Goal: Information Seeking & Learning: Learn about a topic

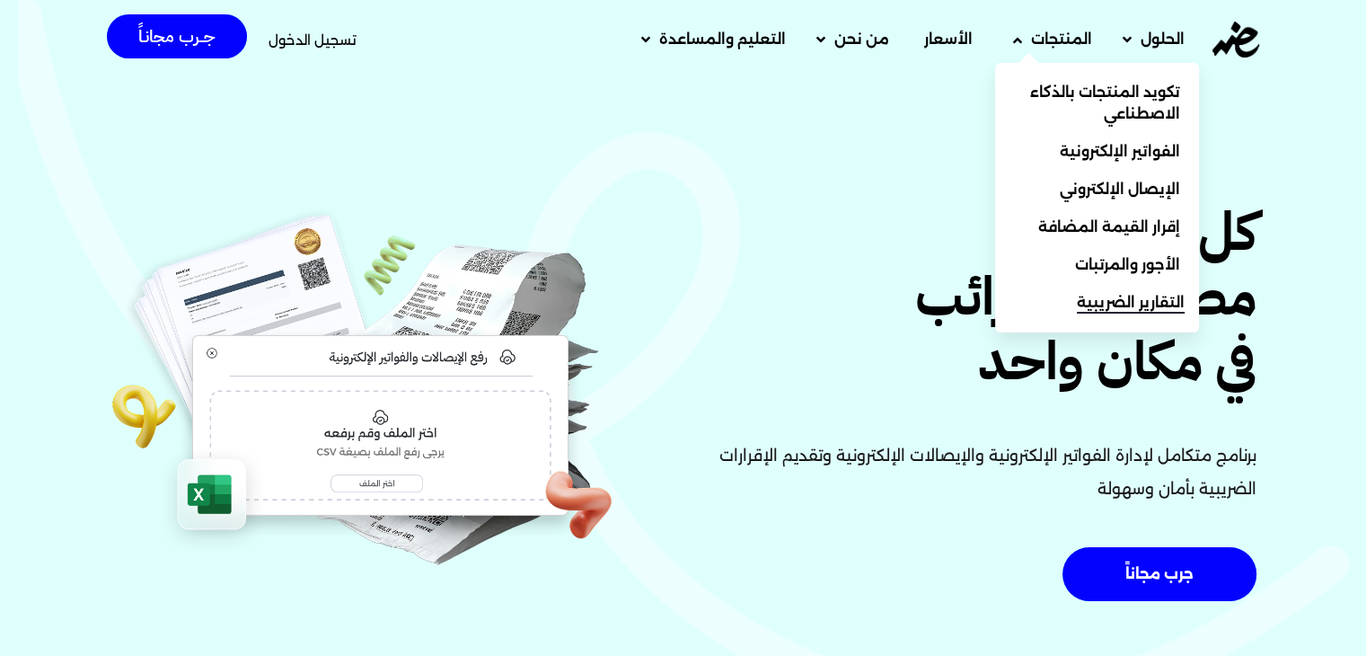
click at [1150, 306] on span "التقارير الضريبية" at bounding box center [1131, 303] width 108 height 22
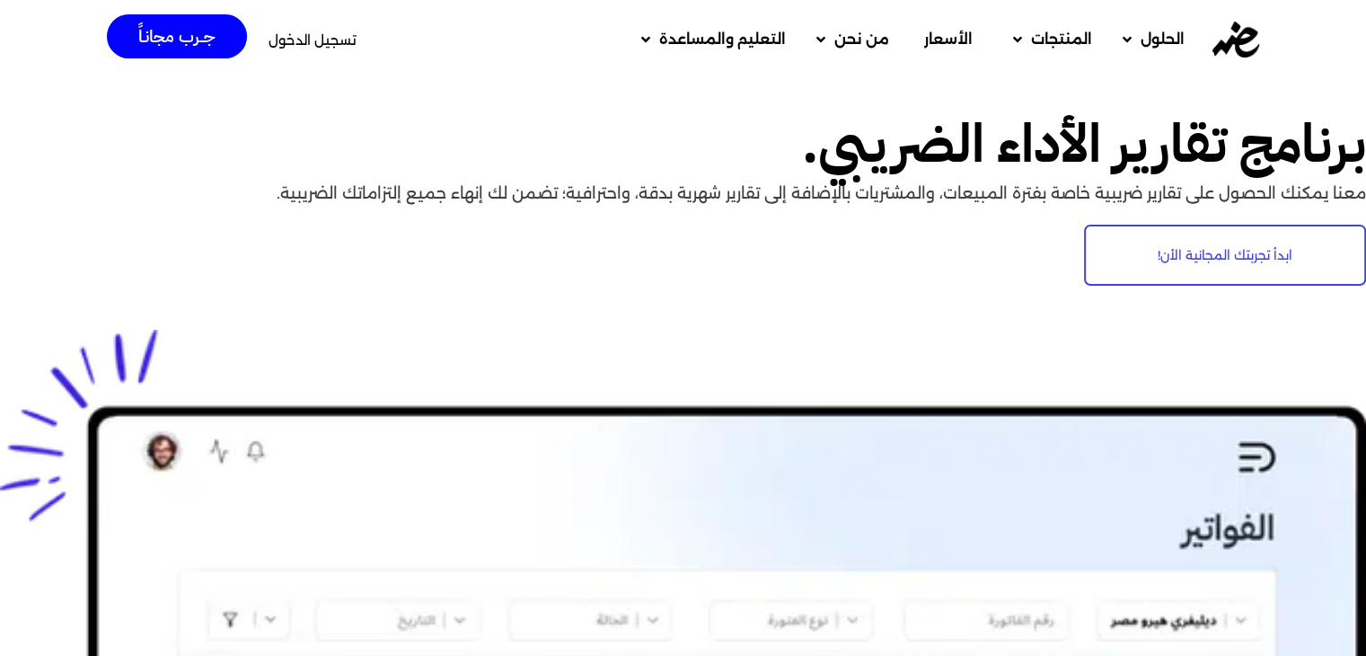
click at [323, 43] on span "تسجيل الدخول" at bounding box center [313, 39] width 88 height 13
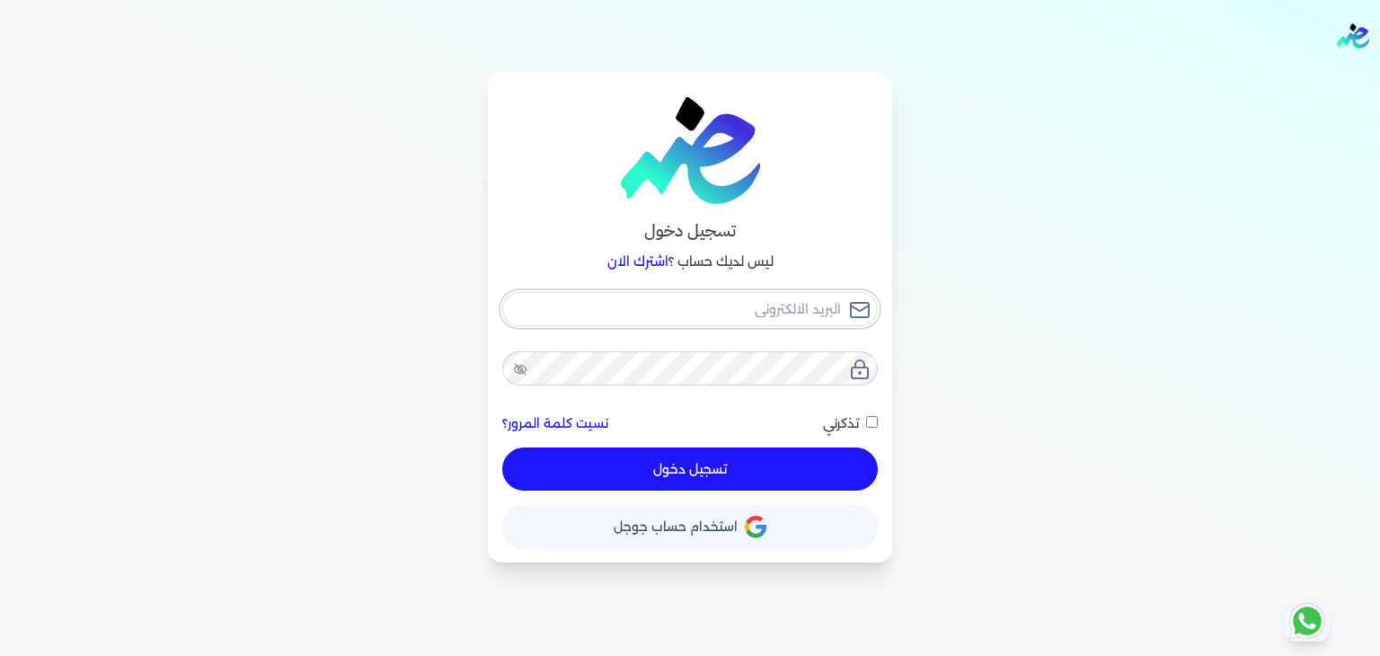
click at [745, 299] on input "email" at bounding box center [690, 309] width 376 height 34
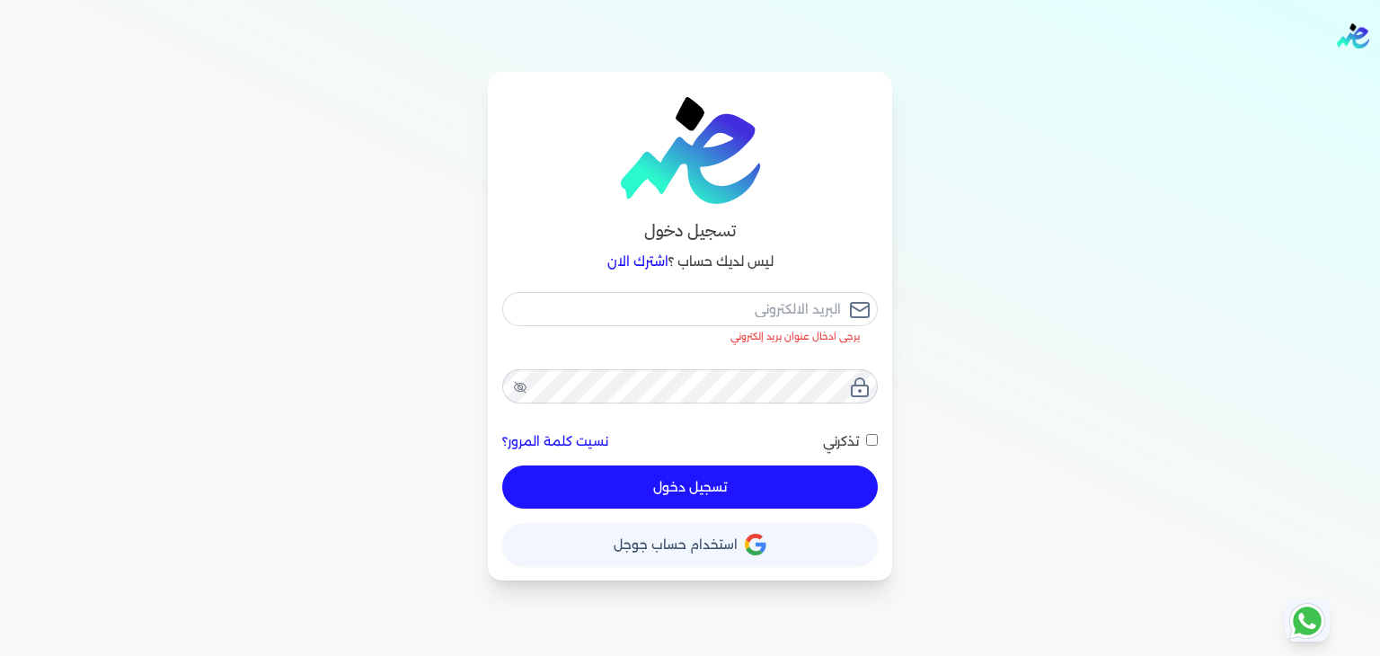
click at [659, 538] on span "استخدام حساب جوجل" at bounding box center [676, 544] width 124 height 13
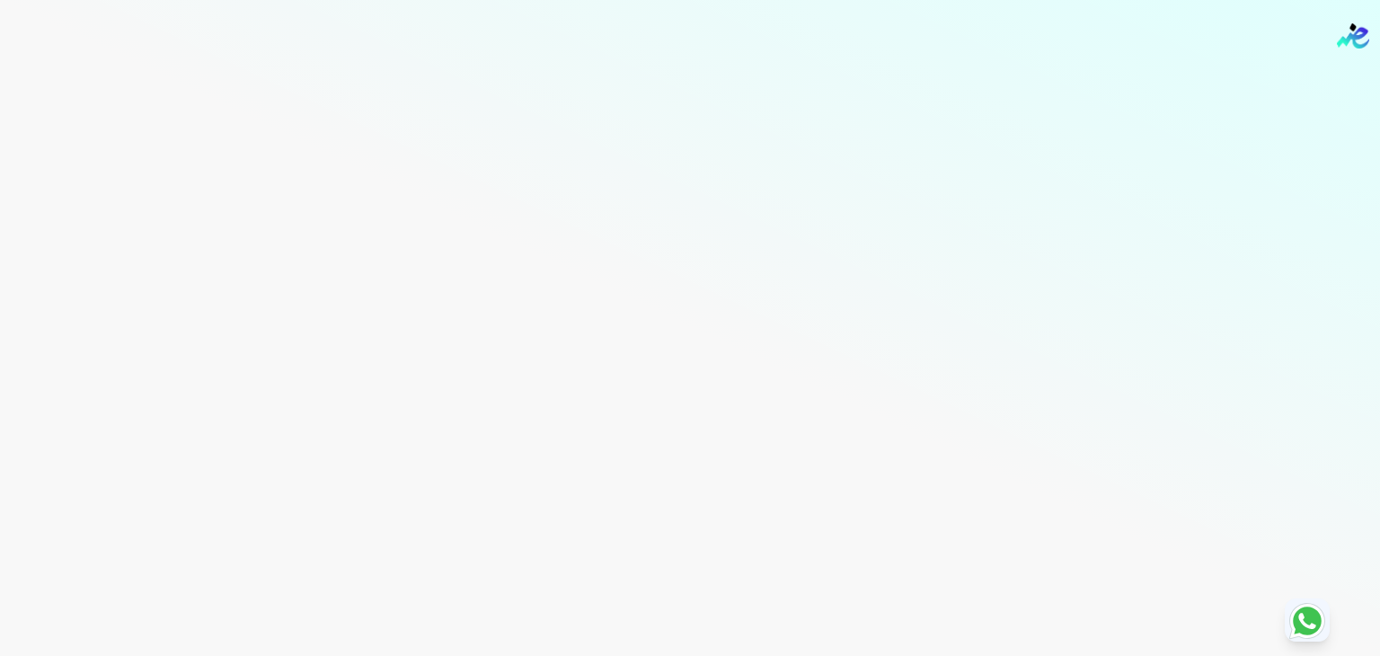
click at [1309, 633] on icon at bounding box center [1307, 620] width 43 height 43
click at [1303, 619] on icon at bounding box center [1306, 621] width 17 height 16
click at [1323, 99] on div "Toggle Navigation الاسعار العمولات مساعدة خدمة العملاء دليل المستخدم تسجيل الدخ…" at bounding box center [690, 328] width 1380 height 656
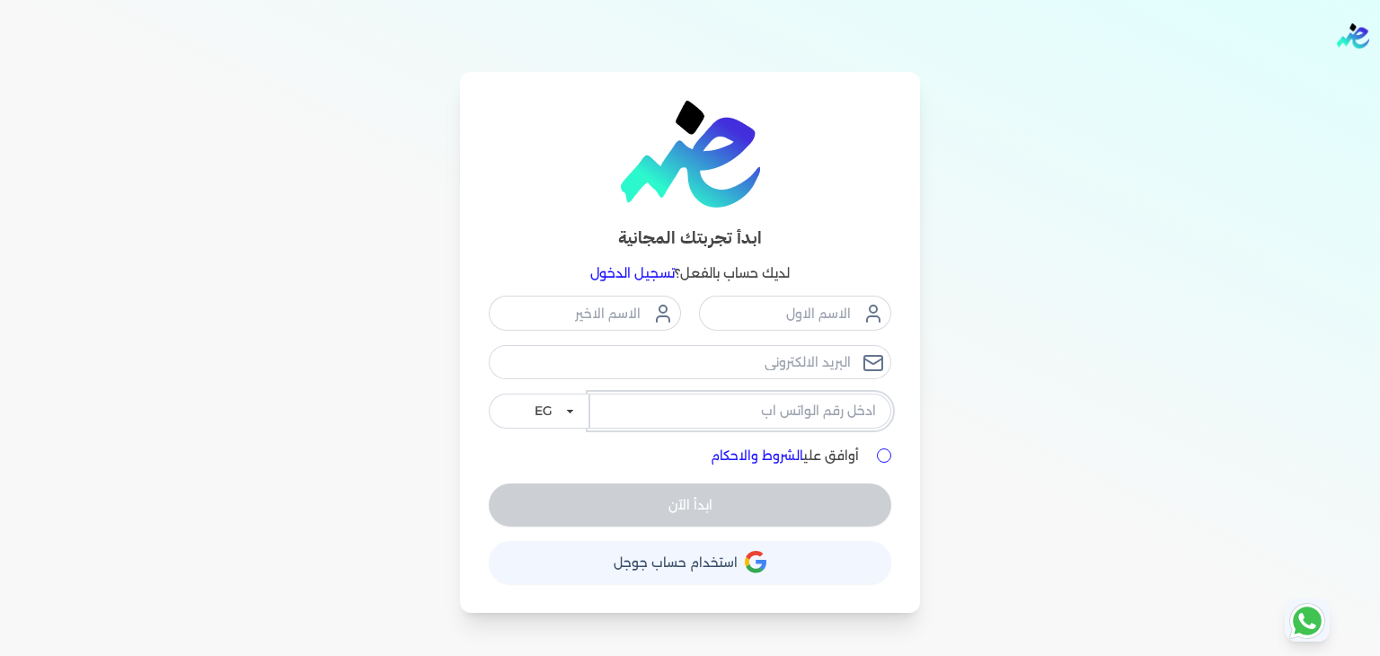
click at [720, 409] on input "tel" at bounding box center [740, 411] width 302 height 34
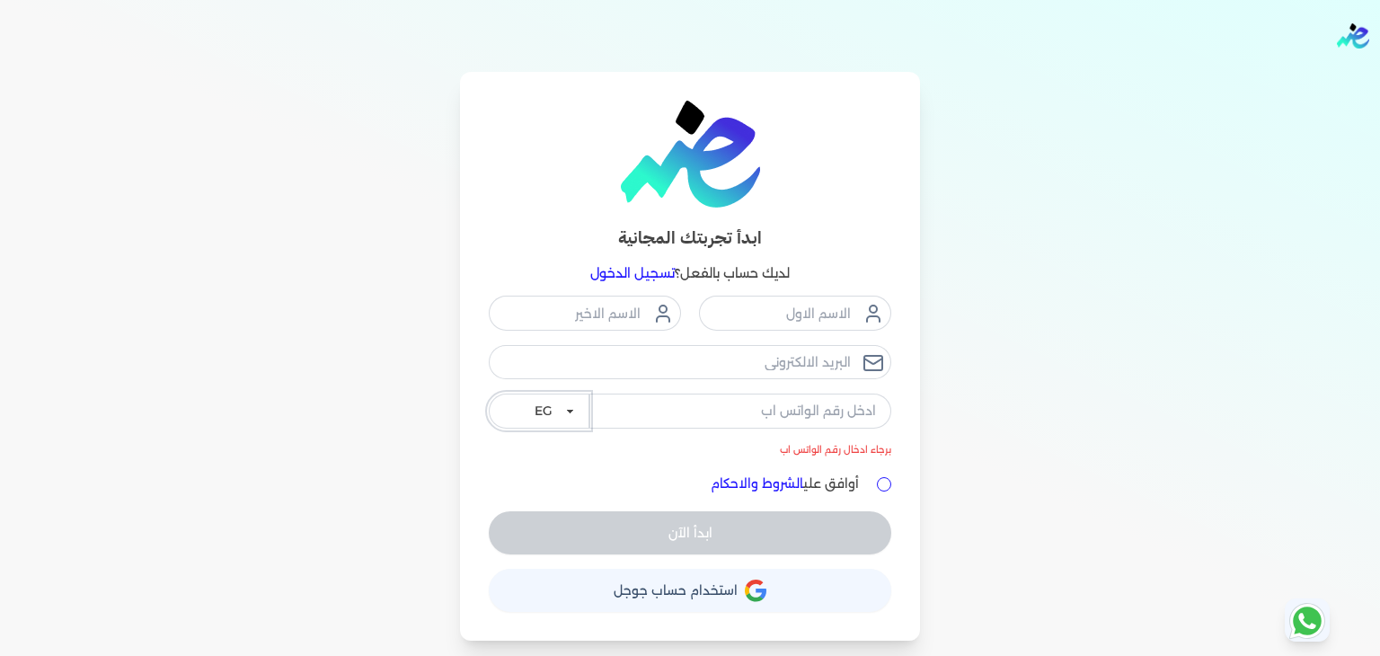
click at [571, 416] on select "EG KSA" at bounding box center [539, 411] width 101 height 34
click at [857, 479] on label "أوافق علي الشروط والاحكام" at bounding box center [785, 483] width 148 height 19
click at [877, 479] on input "أوافق علي الشروط والاحكام" at bounding box center [884, 484] width 14 height 14
checkbox input "true"
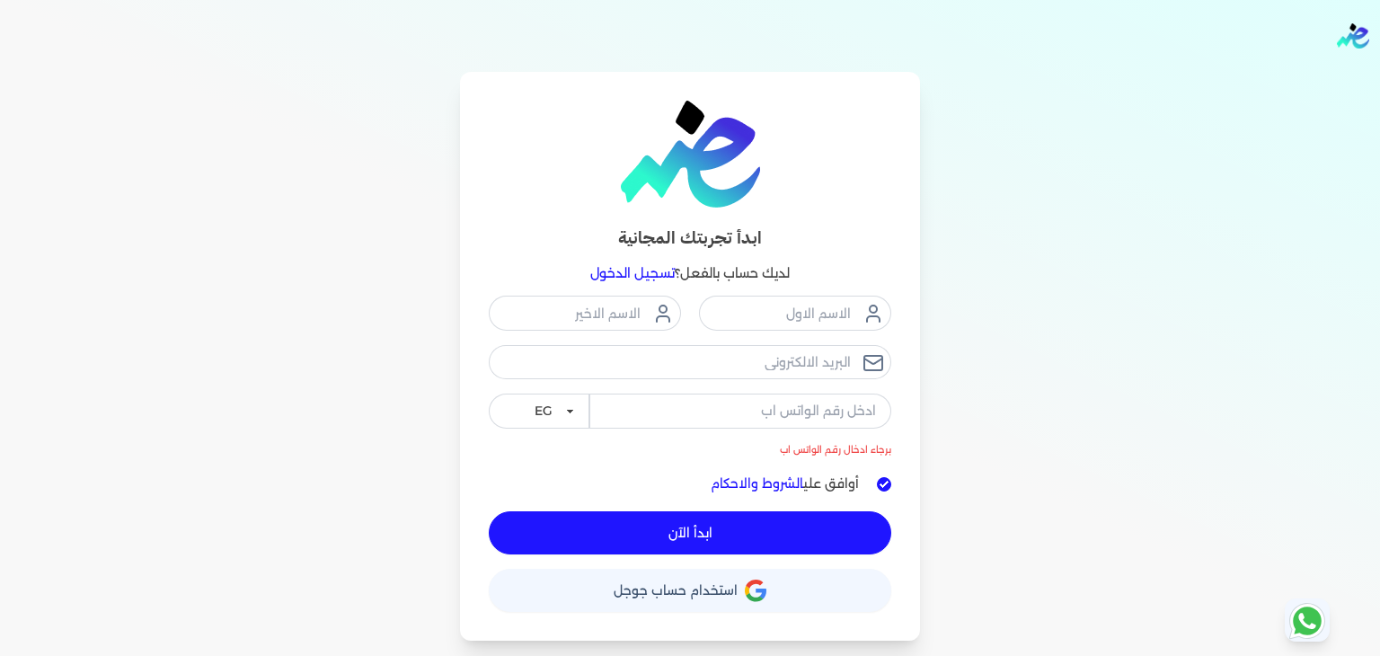
click at [1043, 472] on div "ابدأ تجربتك المجانية لديك حساب بالفعل؟ تسجيل الدخول برجاء ادخال رقم الواتس اب E…" at bounding box center [690, 356] width 1380 height 569
click at [778, 310] on input "text" at bounding box center [795, 313] width 192 height 34
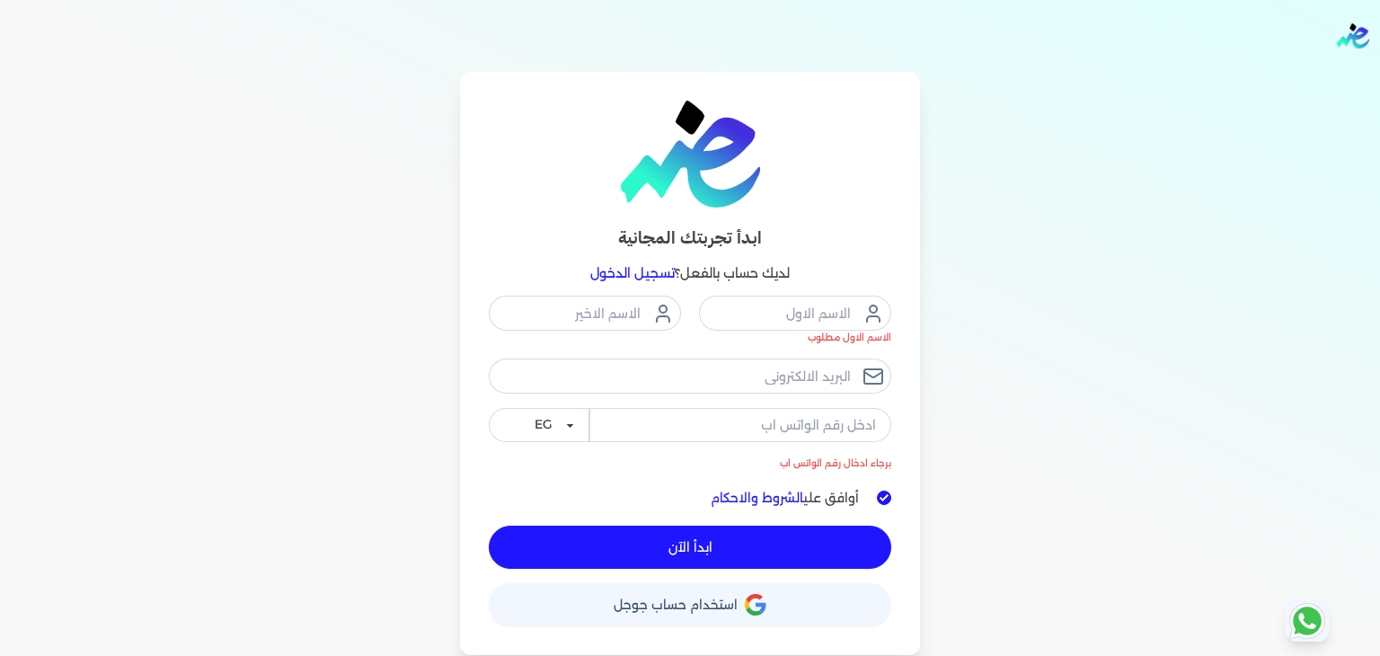
click at [705, 545] on button "ابدأ الآن" at bounding box center [690, 547] width 402 height 43
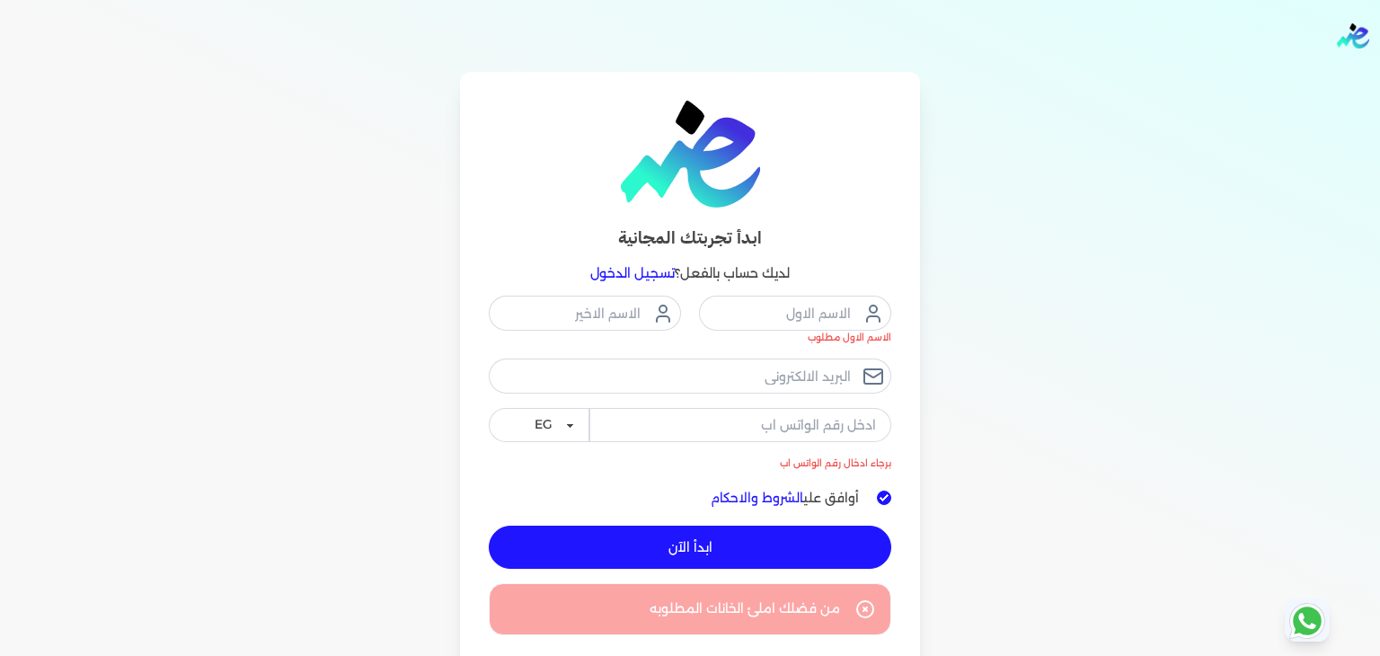
click at [859, 604] on icon at bounding box center [865, 609] width 22 height 22
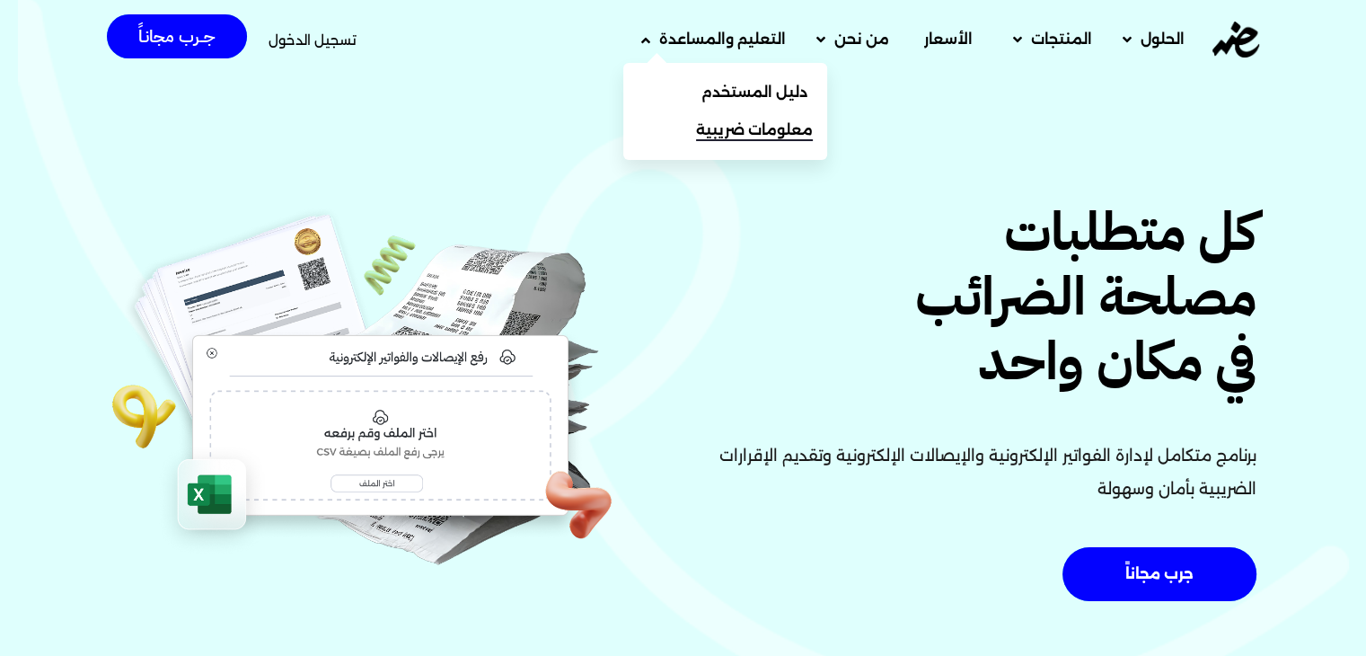
click at [758, 141] on link "معلومات ضريبية" at bounding box center [725, 130] width 204 height 38
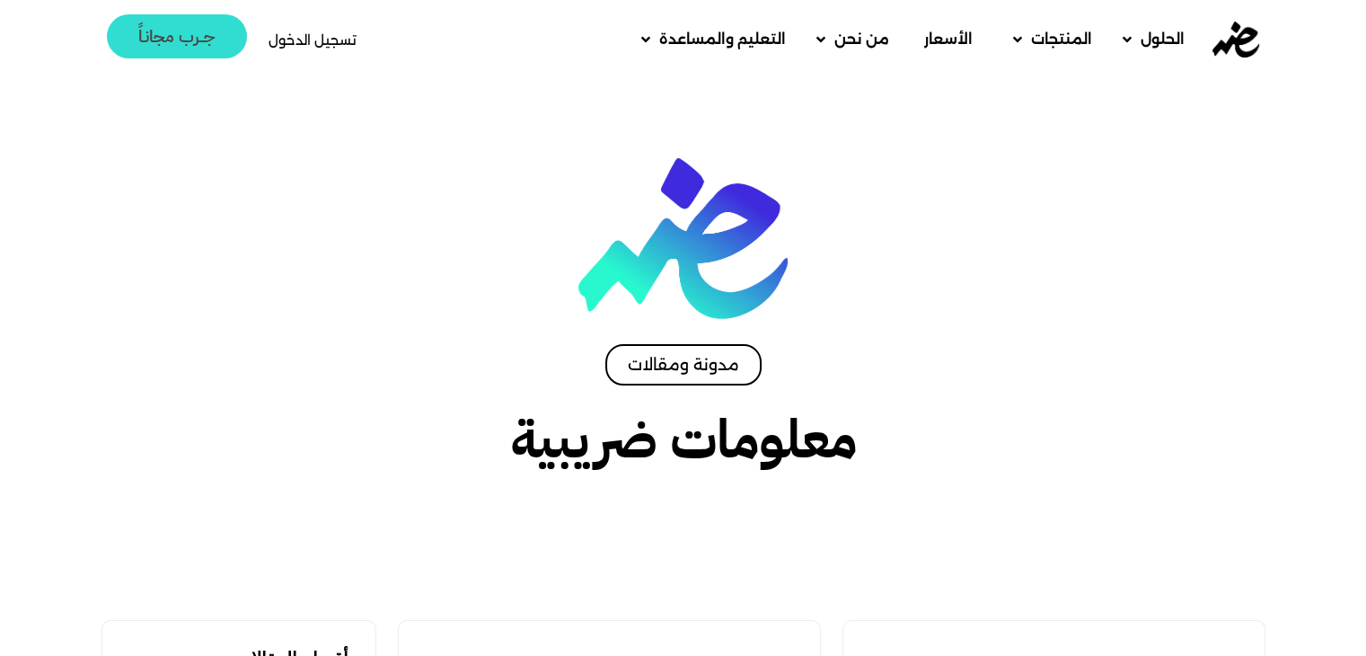
click at [205, 40] on span "جــرب مجانـاً" at bounding box center [176, 36] width 77 height 17
click at [314, 37] on span "تسجيل الدخول" at bounding box center [313, 39] width 88 height 13
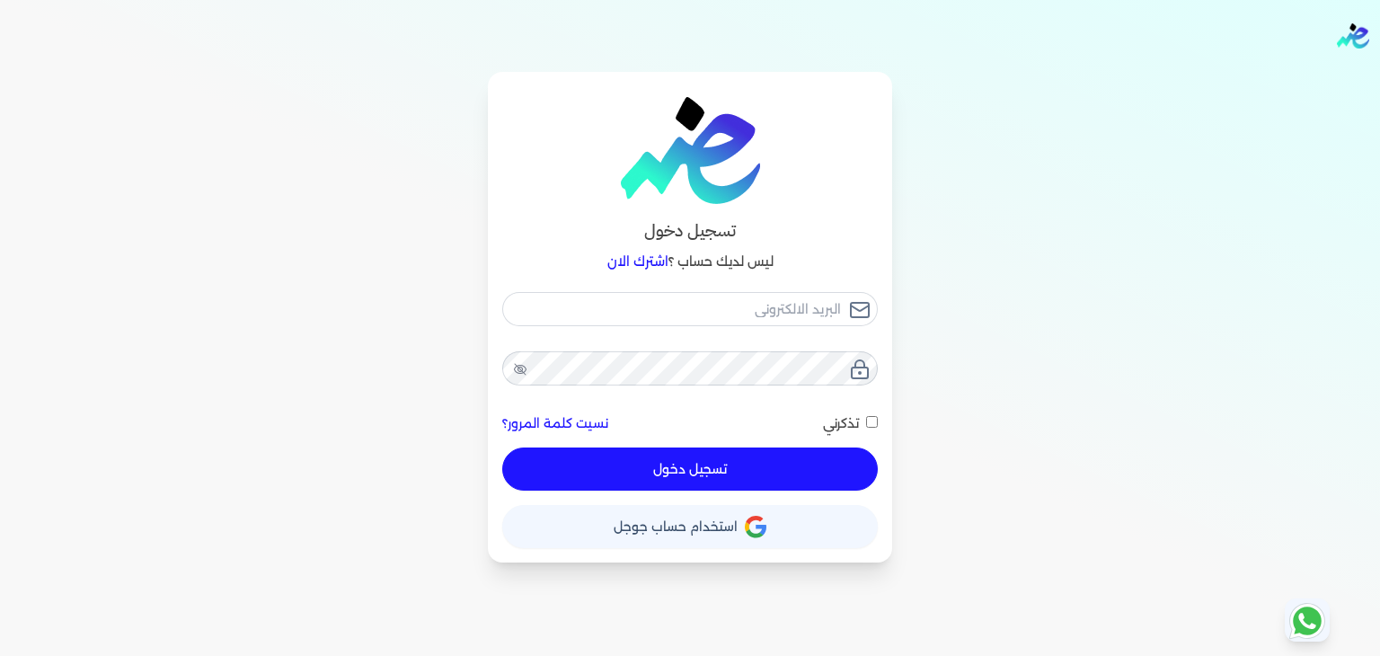
click at [711, 520] on span "استخدام حساب جوجل" at bounding box center [676, 526] width 124 height 13
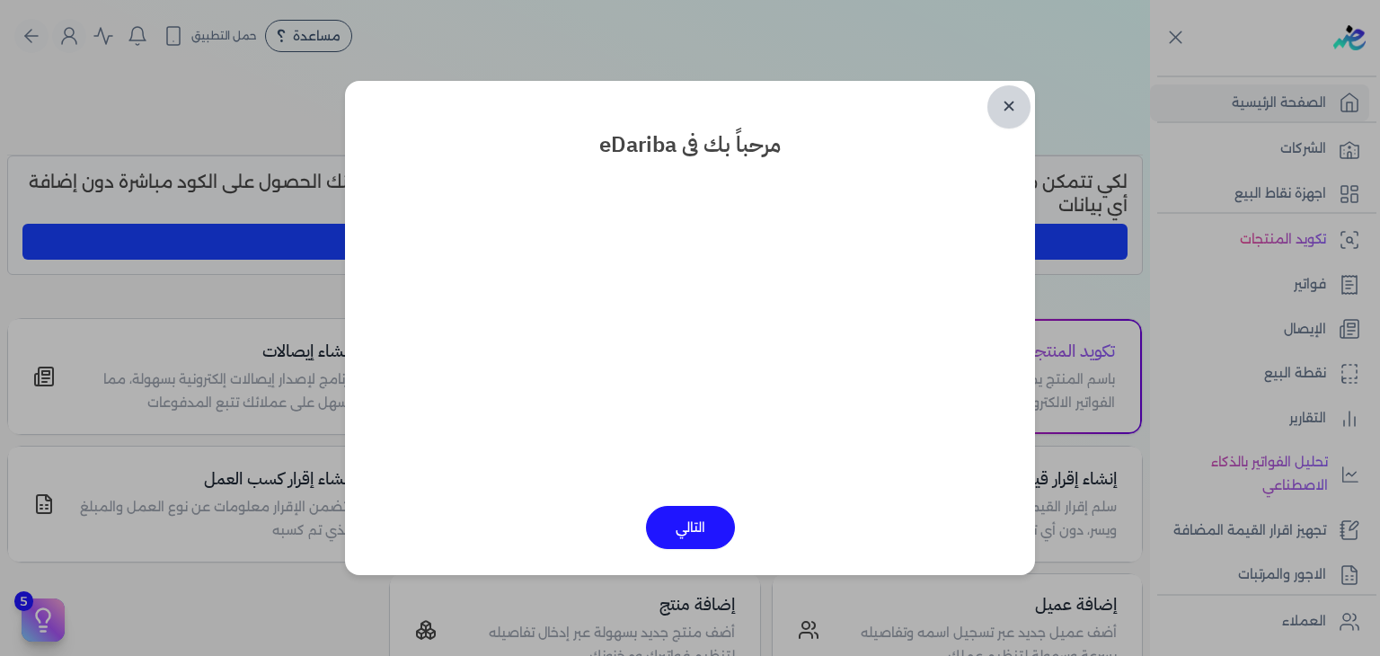
click at [1015, 95] on link "✕" at bounding box center [1008, 106] width 43 height 43
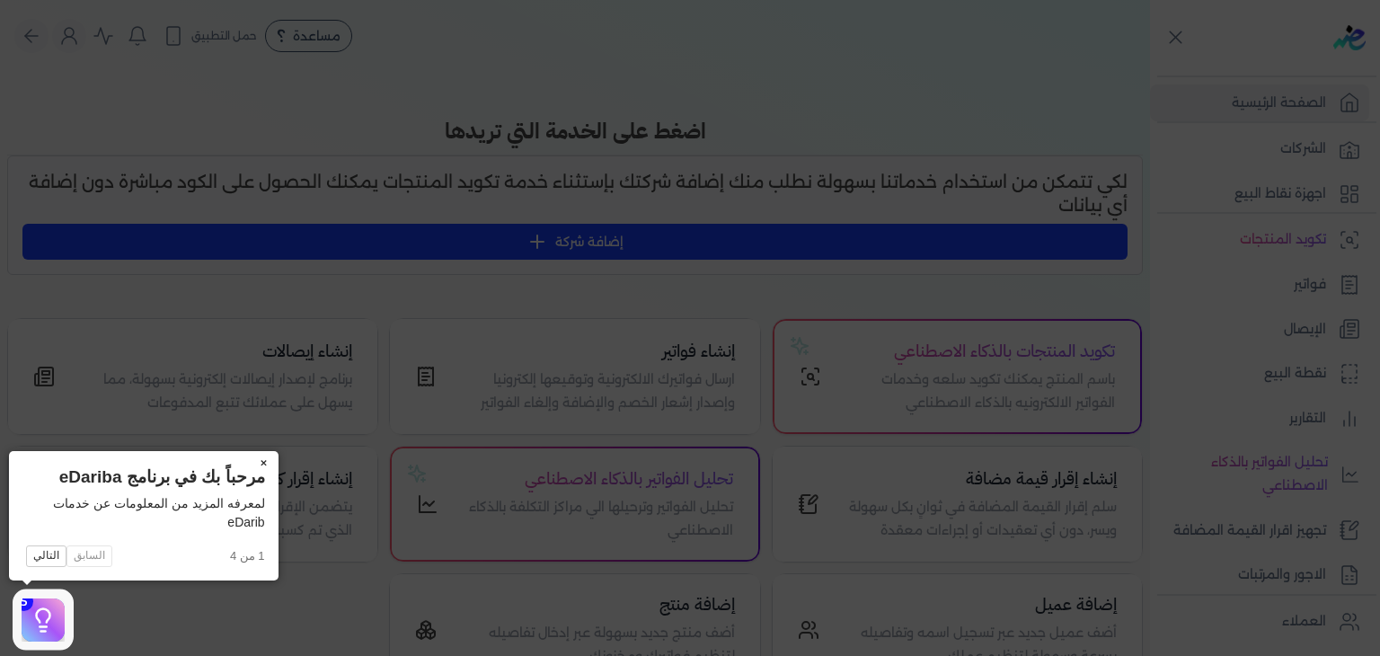
click at [268, 460] on button "×" at bounding box center [264, 463] width 29 height 25
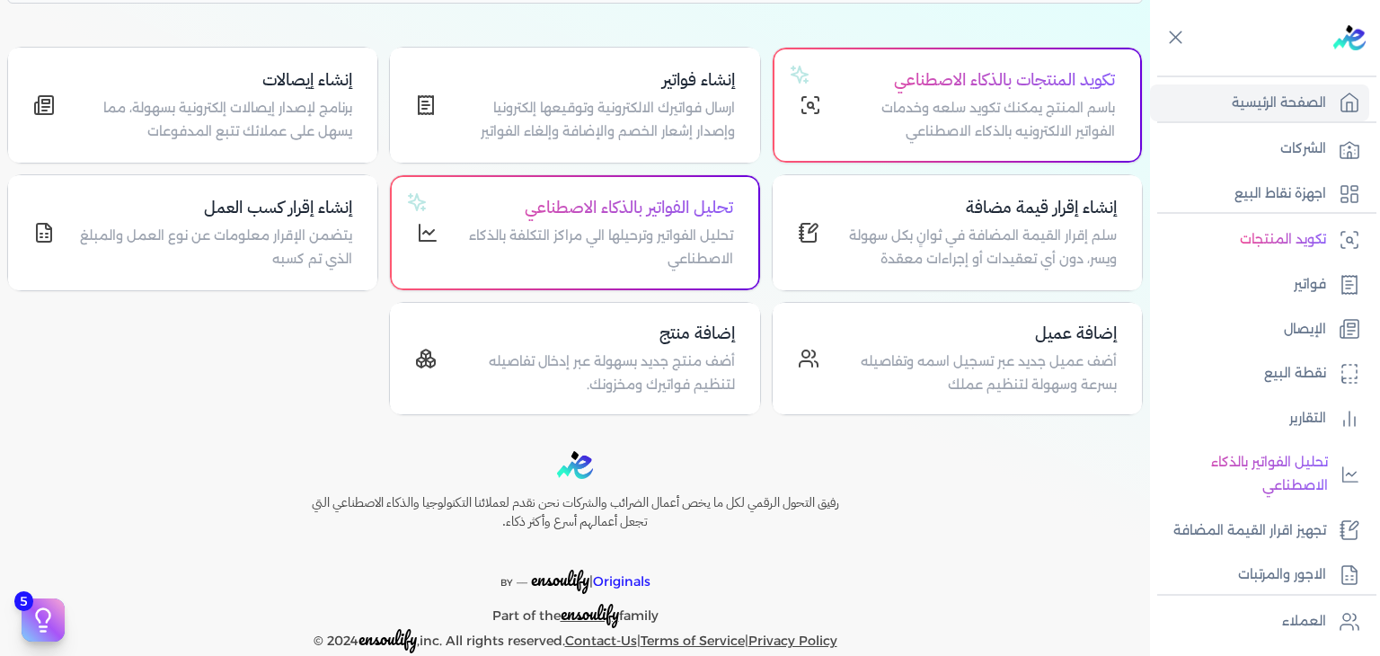
scroll to position [1, 0]
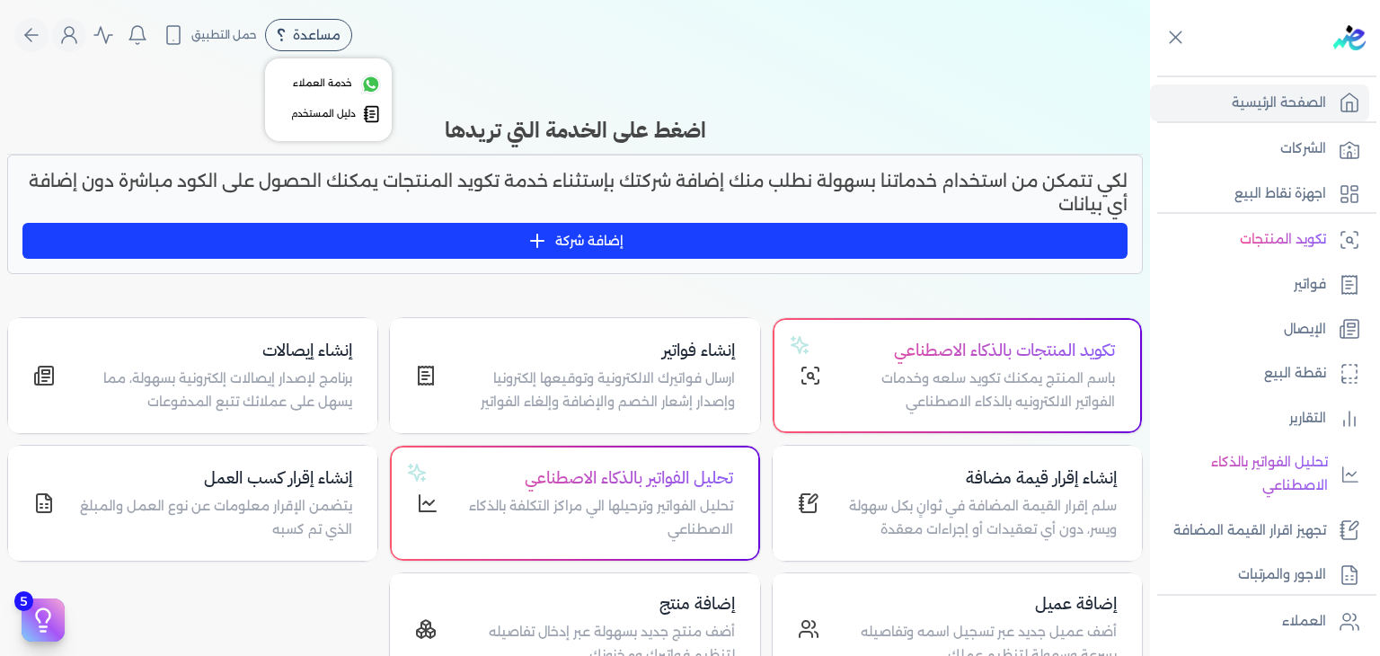
click at [327, 22] on div "مساعدة" at bounding box center [308, 35] width 87 height 32
click at [347, 111] on span "دليل المستخدم" at bounding box center [323, 114] width 65 height 14
click at [310, 44] on div "مساعدة" at bounding box center [308, 35] width 87 height 32
click at [334, 110] on span "دليل المستخدم" at bounding box center [323, 114] width 65 height 14
click at [302, 37] on span "مساعدة" at bounding box center [317, 35] width 48 height 13
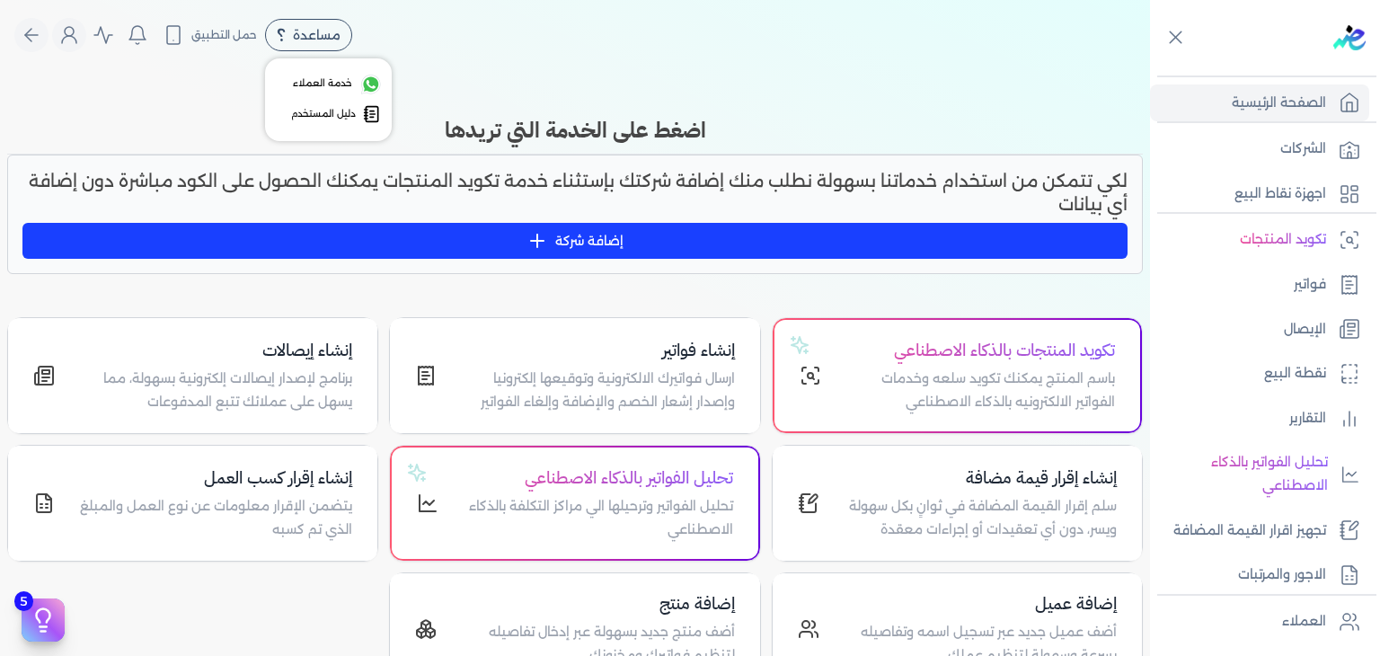
click at [316, 102] on link "دليل المستخدم" at bounding box center [328, 114] width 105 height 25
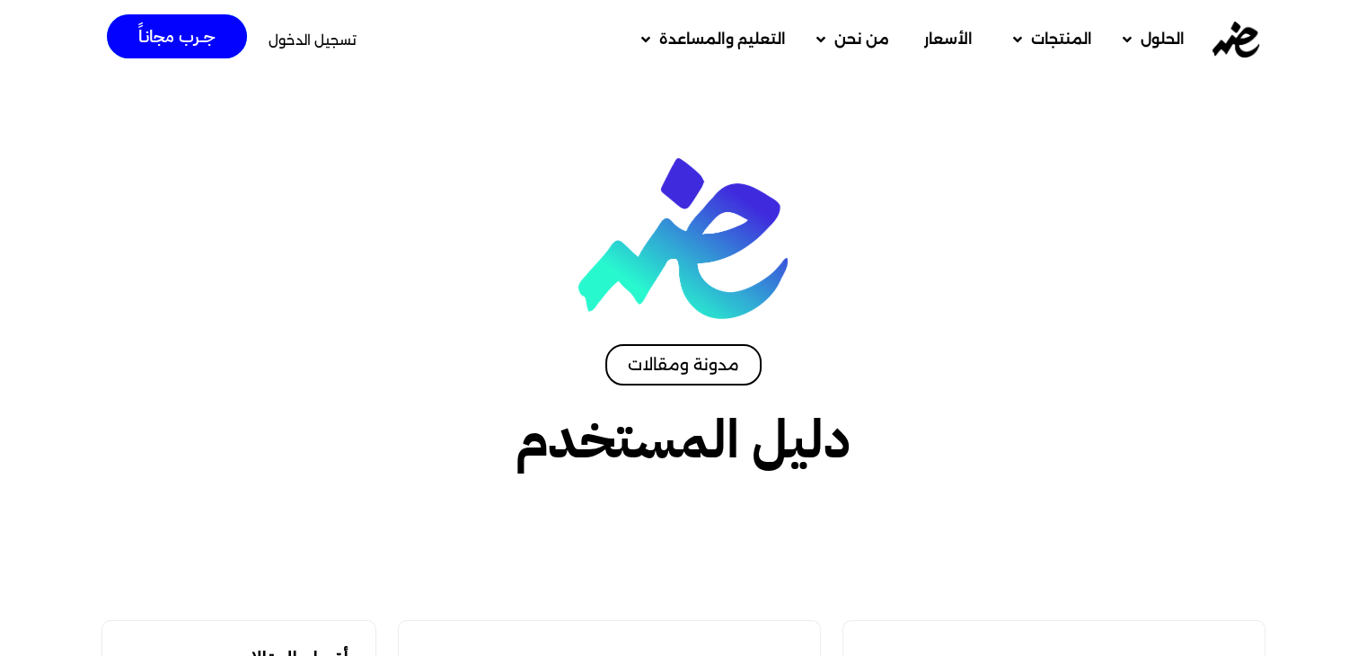
click at [323, 33] on span "تسجيل الدخول" at bounding box center [313, 39] width 88 height 13
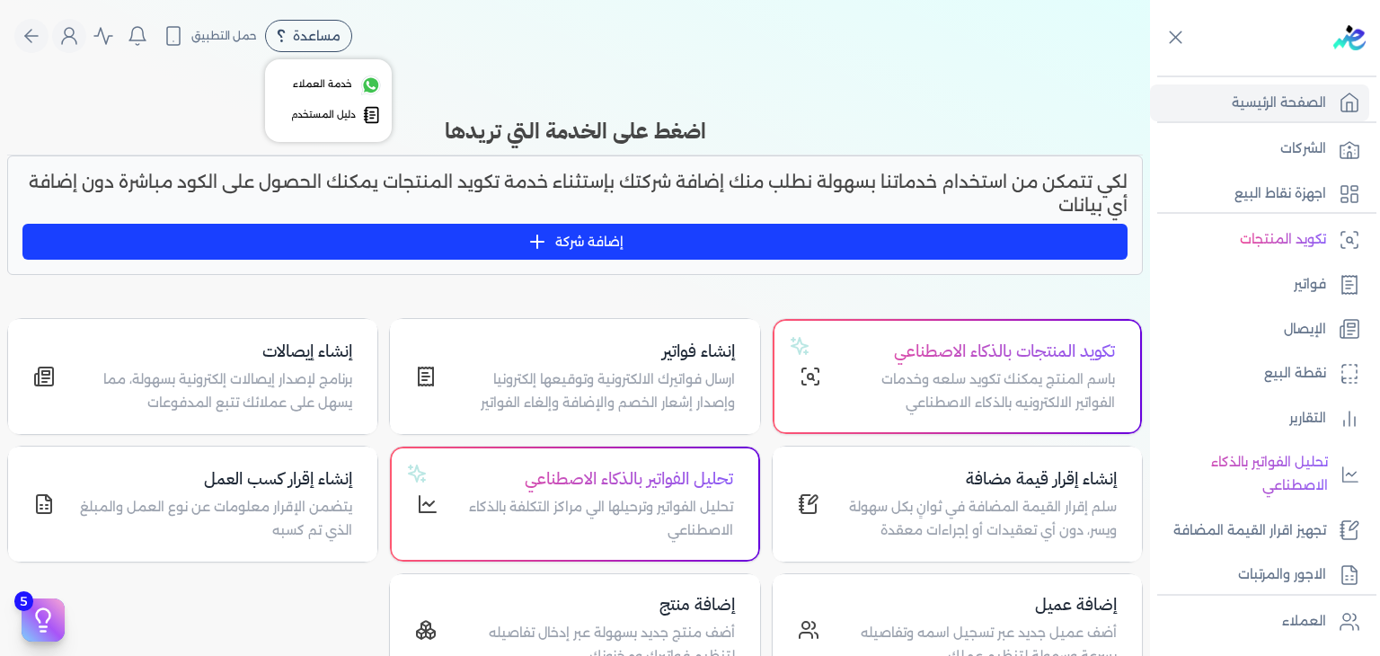
click at [313, 20] on div "مساعدة" at bounding box center [308, 36] width 87 height 32
click at [333, 111] on span "دليل المستخدم" at bounding box center [323, 115] width 65 height 14
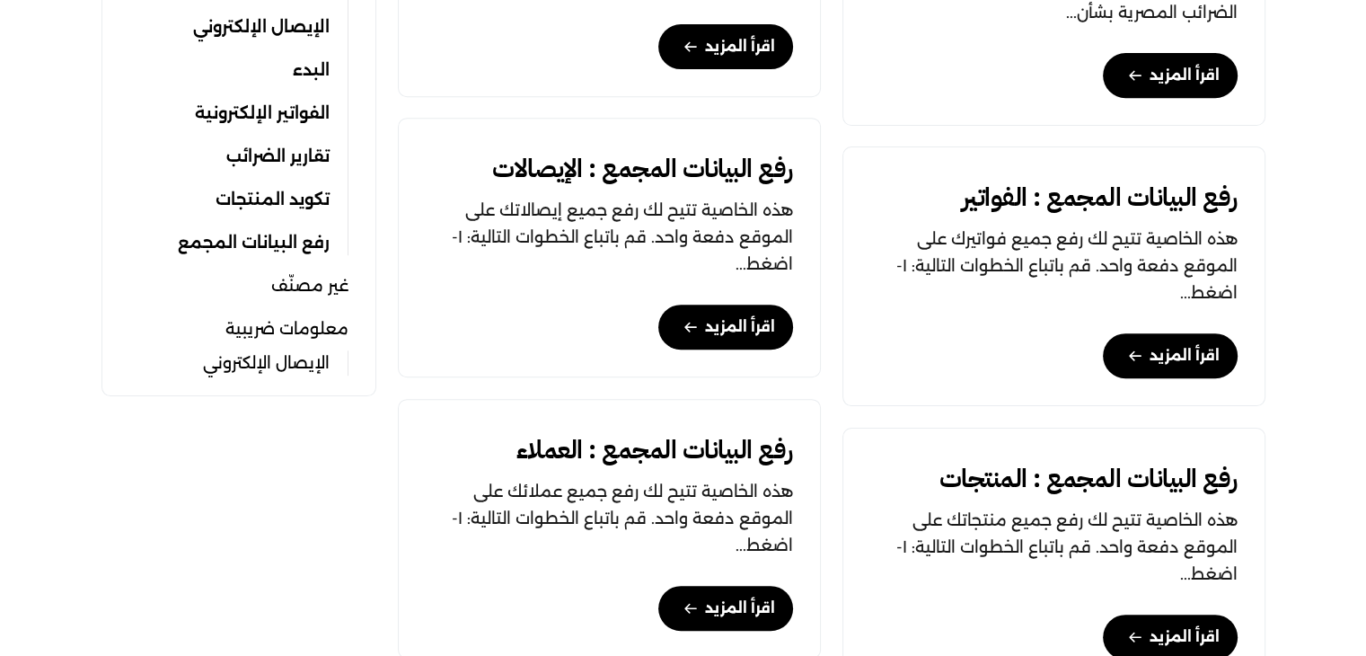
scroll to position [789, 0]
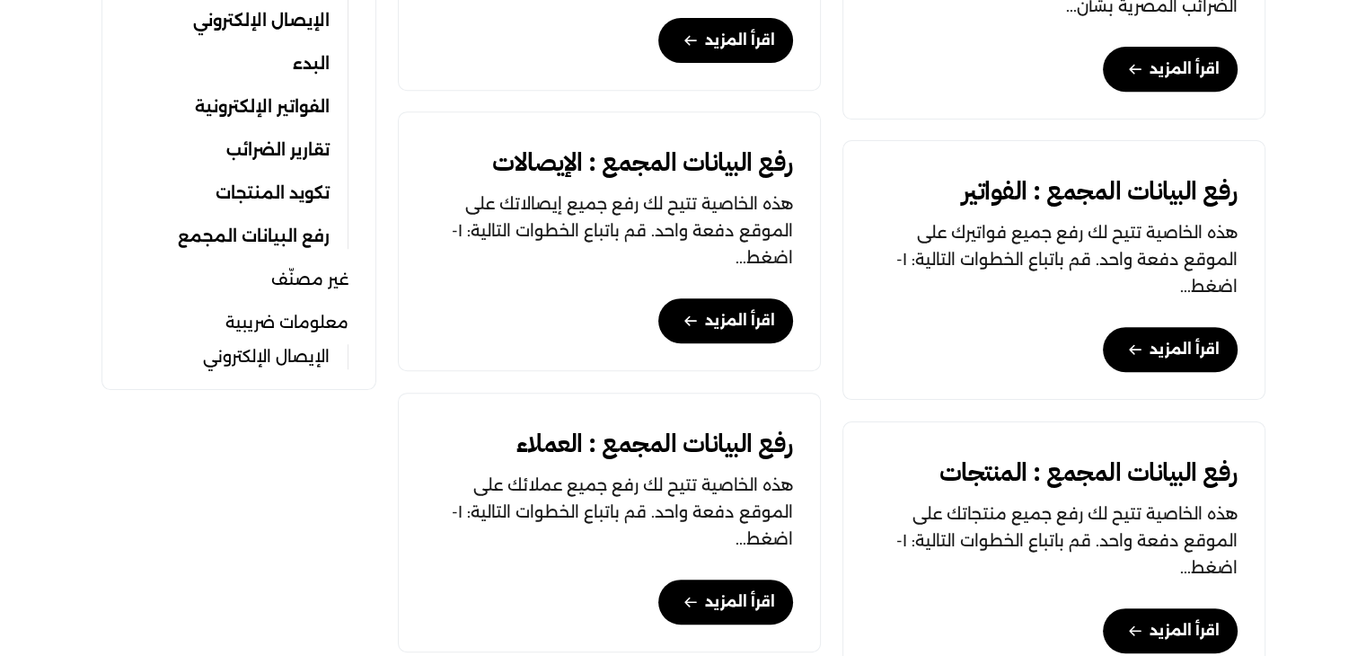
click at [309, 320] on link "معلومات ضريبية" at bounding box center [287, 322] width 123 height 25
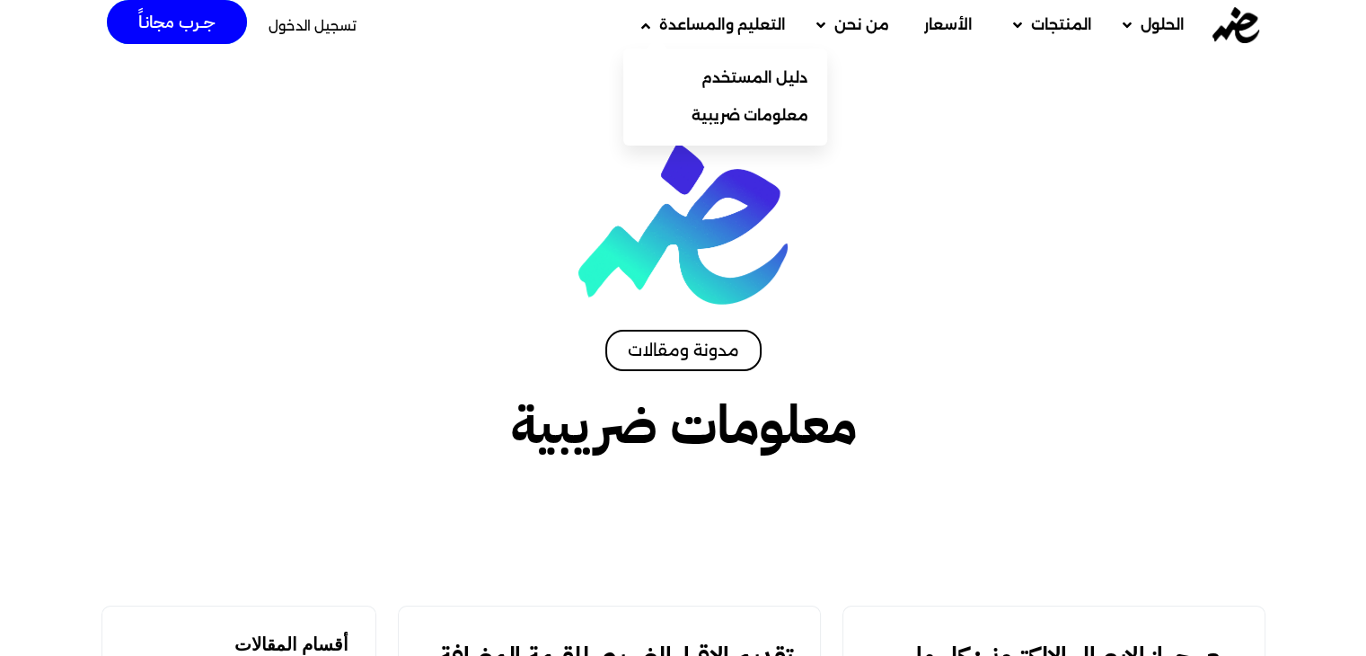
scroll to position [13, 0]
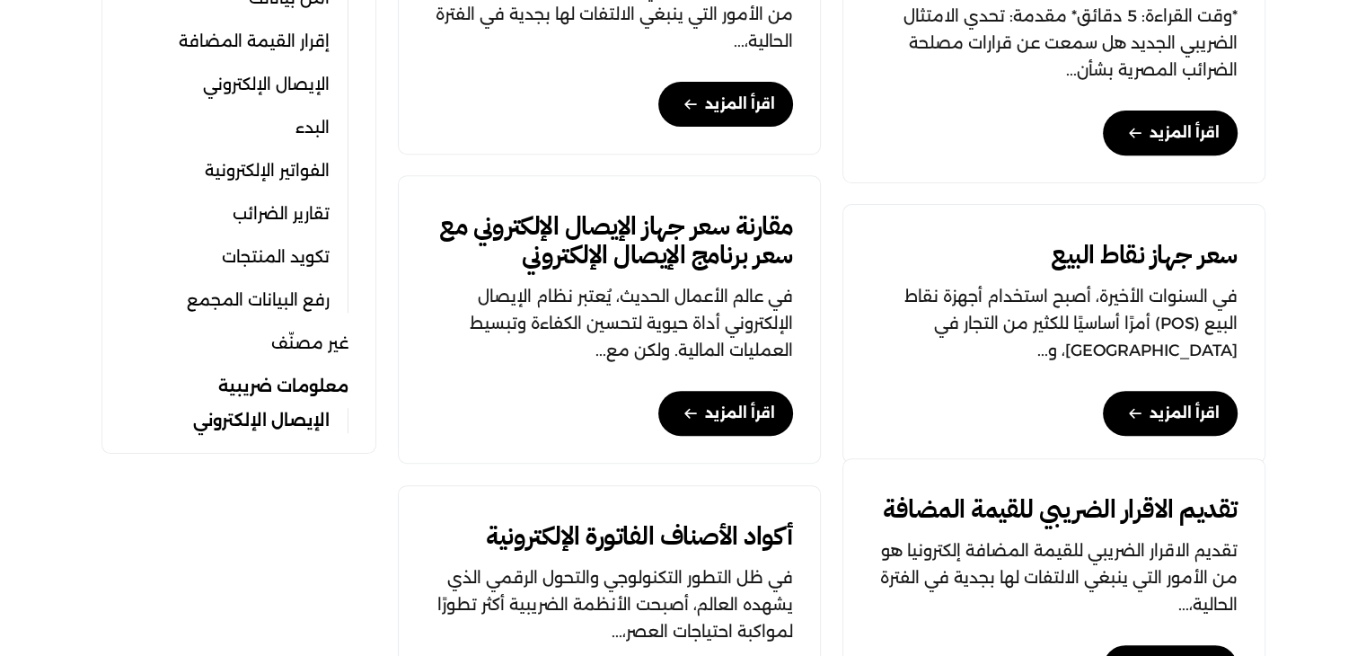
scroll to position [715, 0]
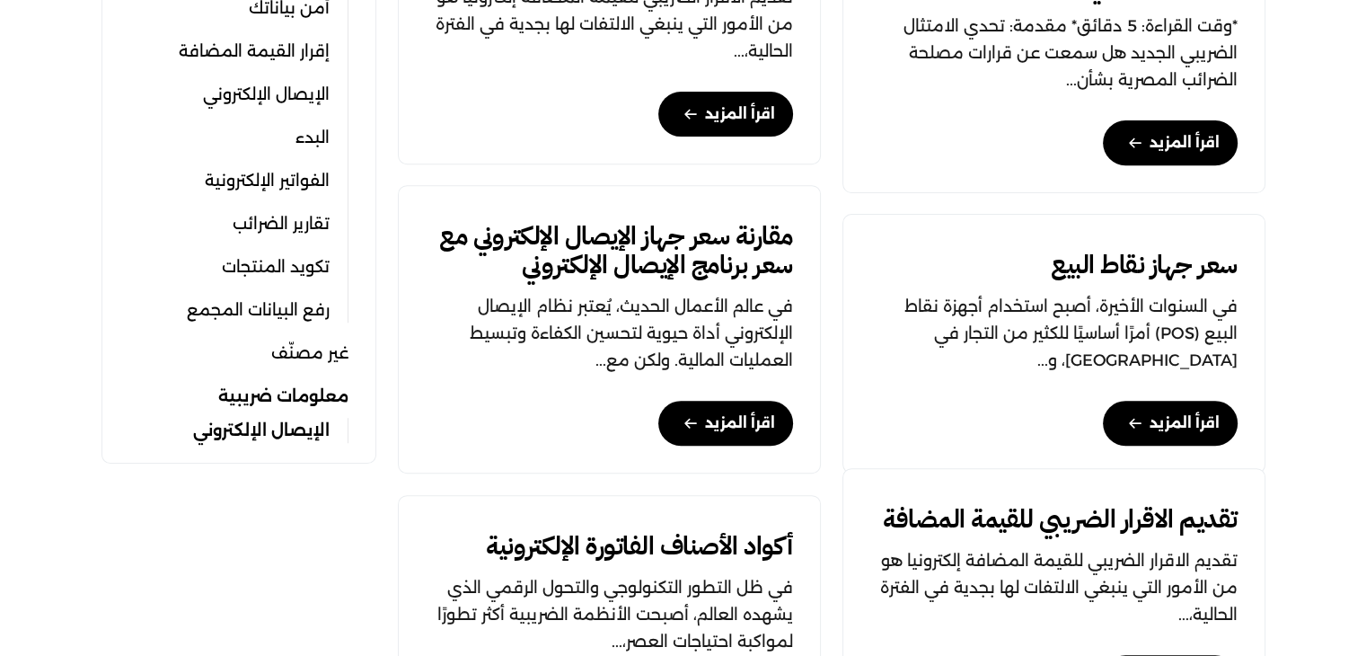
click at [259, 394] on link "معلومات ضريبية" at bounding box center [283, 396] width 130 height 25
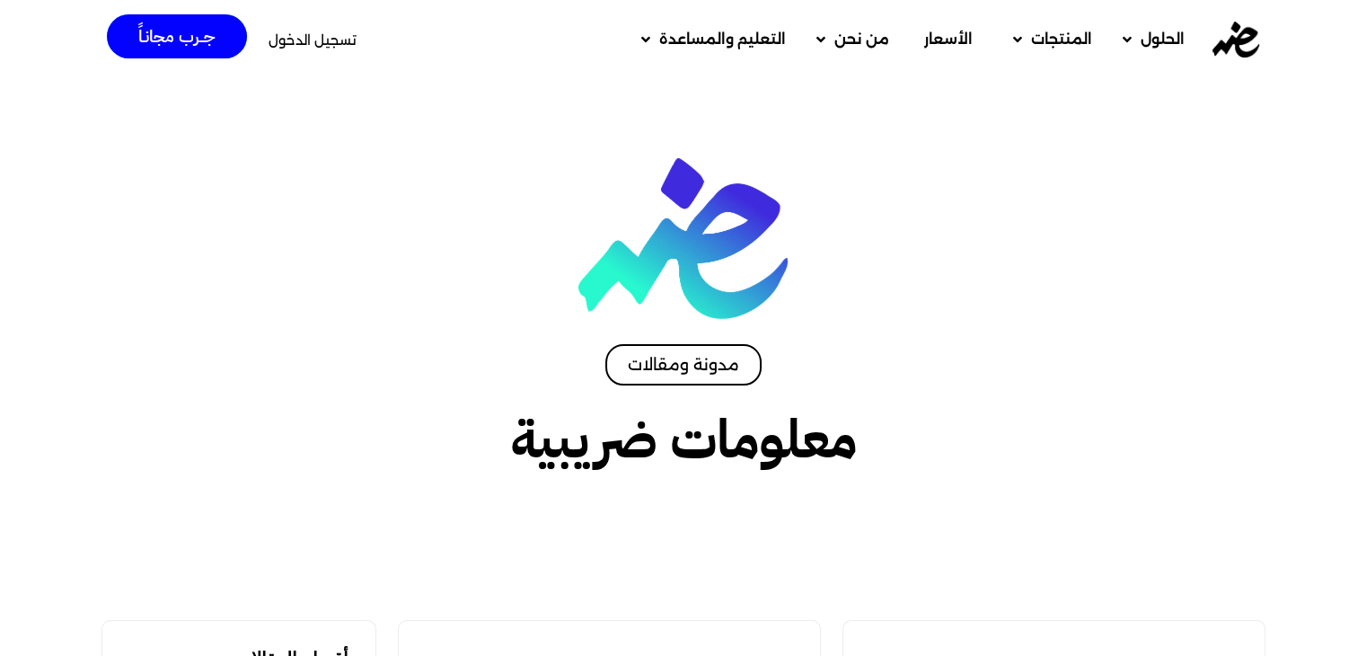
click at [299, 45] on span "تسجيل الدخول" at bounding box center [313, 39] width 88 height 13
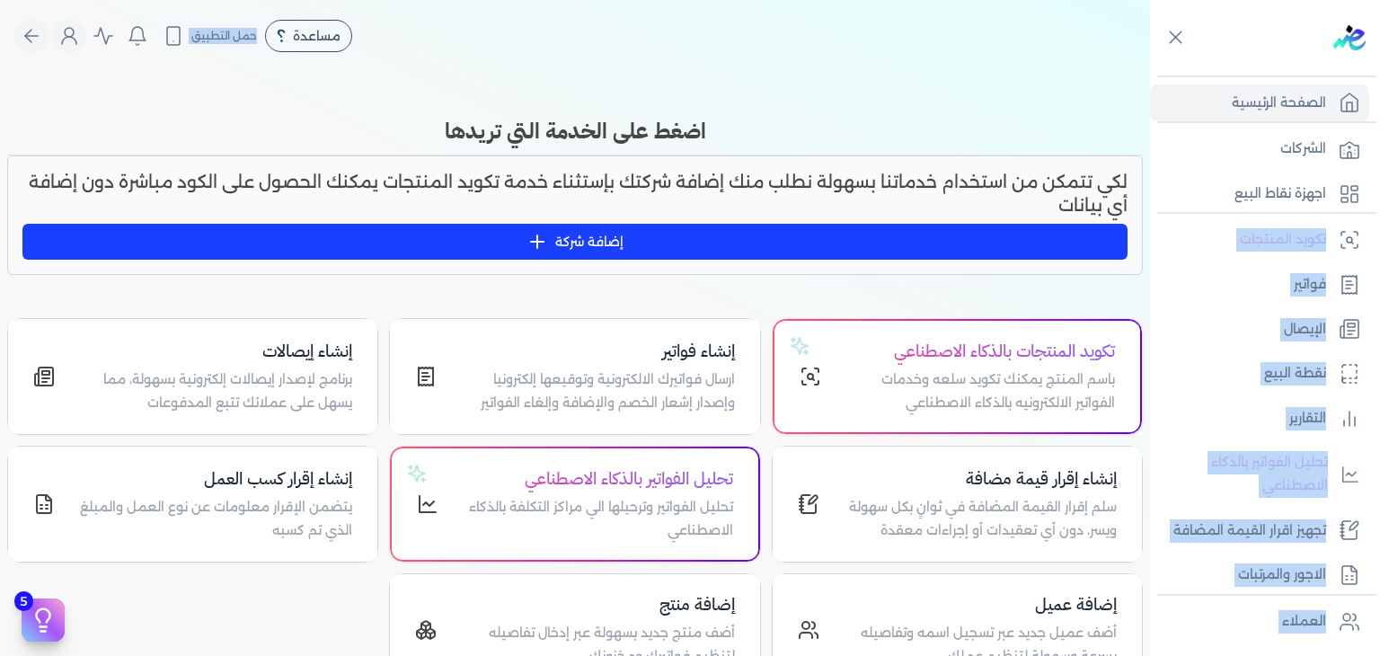
drag, startPoint x: 1148, startPoint y: 128, endPoint x: 1150, endPoint y: 190, distance: 62.0
click at [1150, 190] on div "Toggle Navigation الصفحة الرئيسية الشركات اجهزة نقاط البيع تكويد المنتجات فواتي…" at bounding box center [690, 328] width 1380 height 656
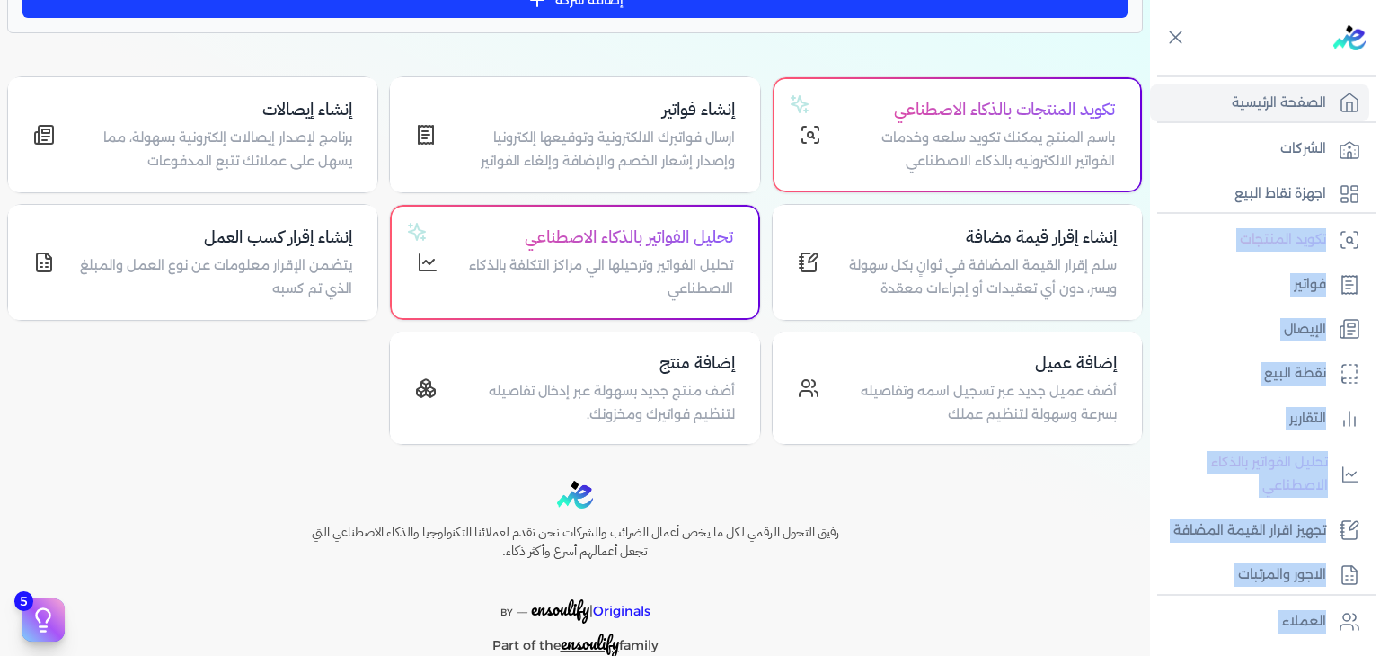
scroll to position [301, 0]
